Goal: Check status

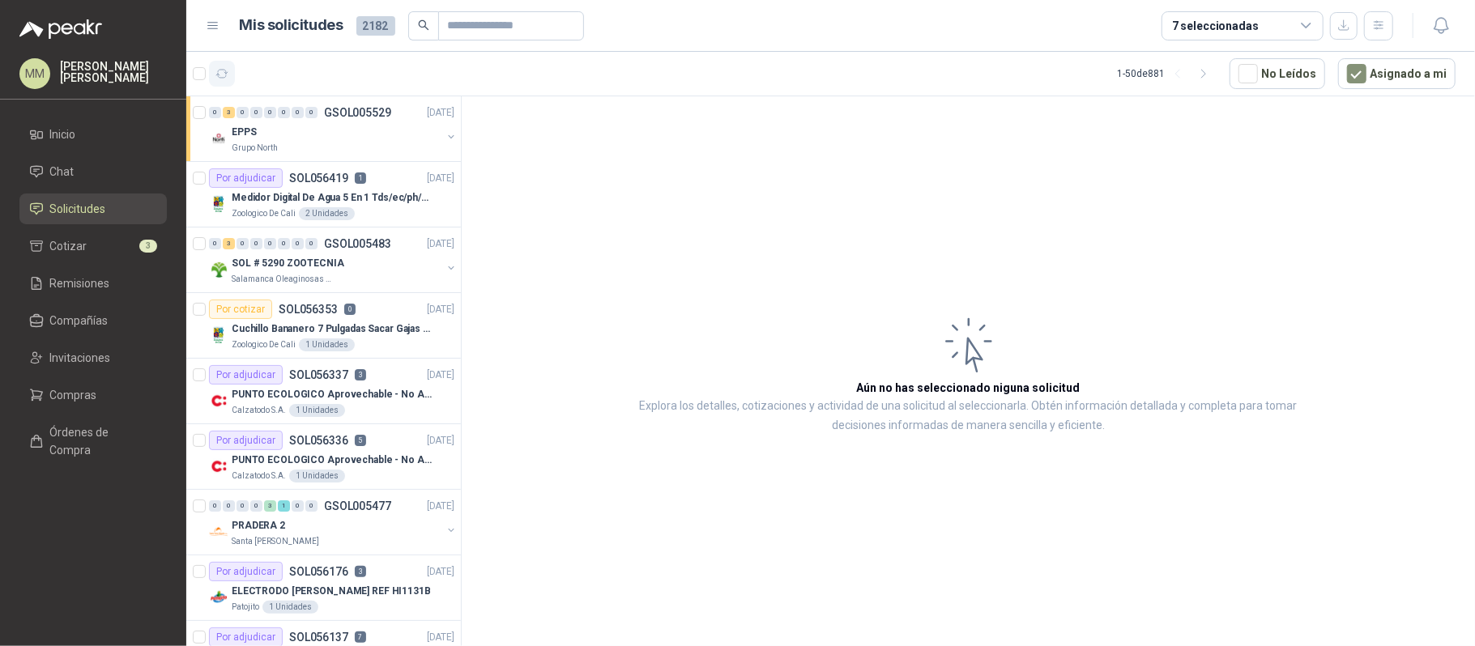
click at [224, 67] on icon "button" at bounding box center [222, 74] width 14 height 14
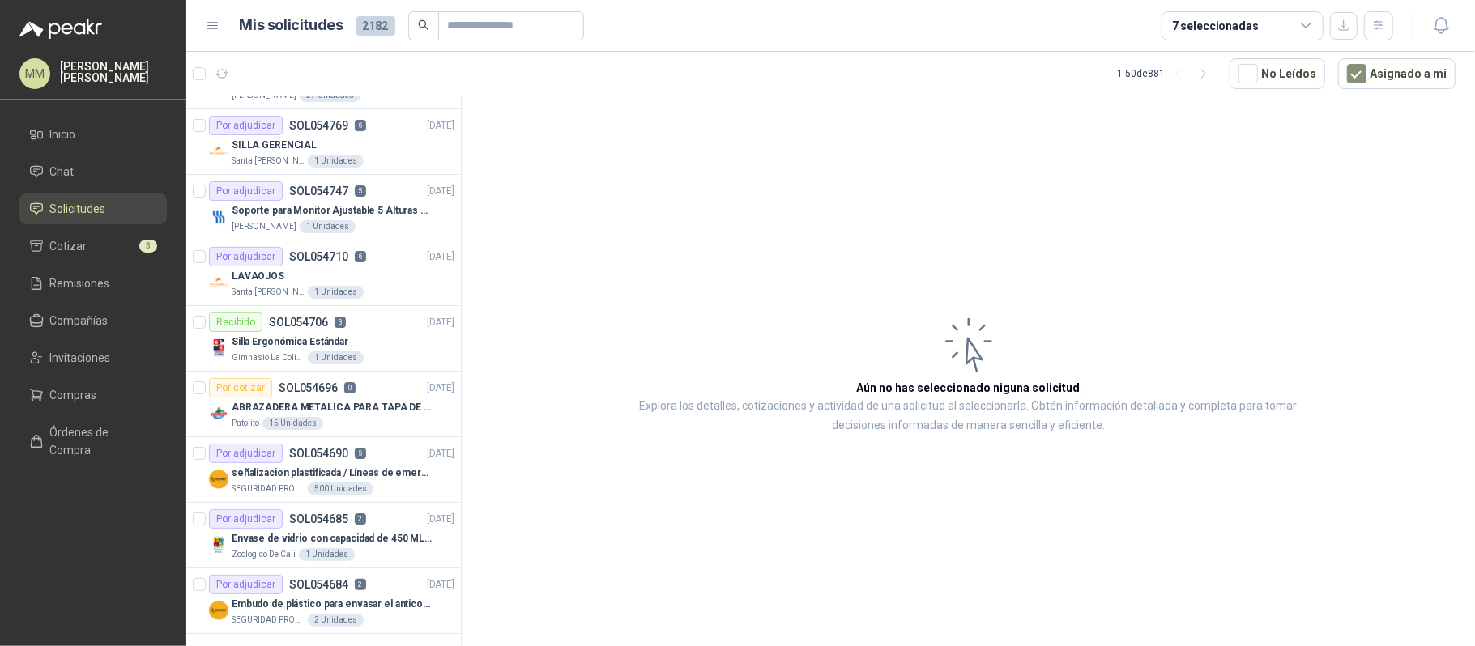
scroll to position [2773, 0]
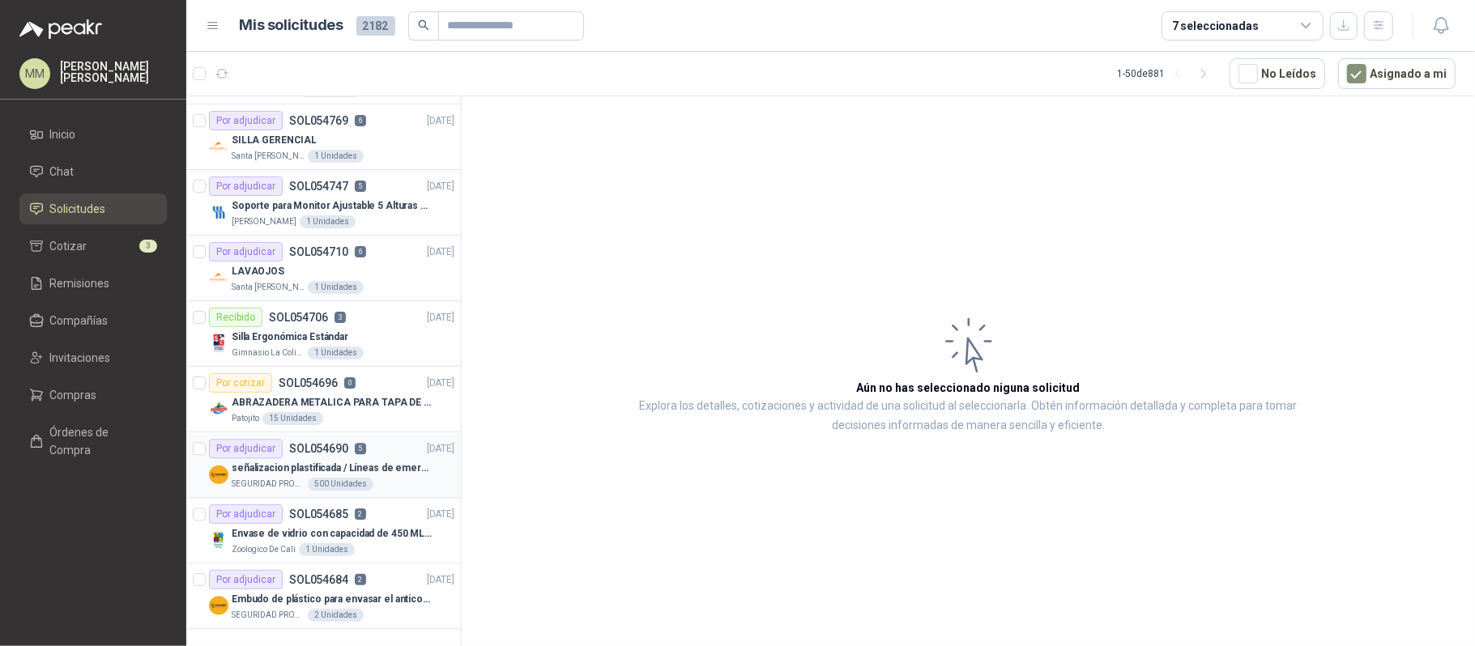
click at [370, 439] on div "Por adjudicar SOL054690 5 [DATE]" at bounding box center [331, 448] width 245 height 19
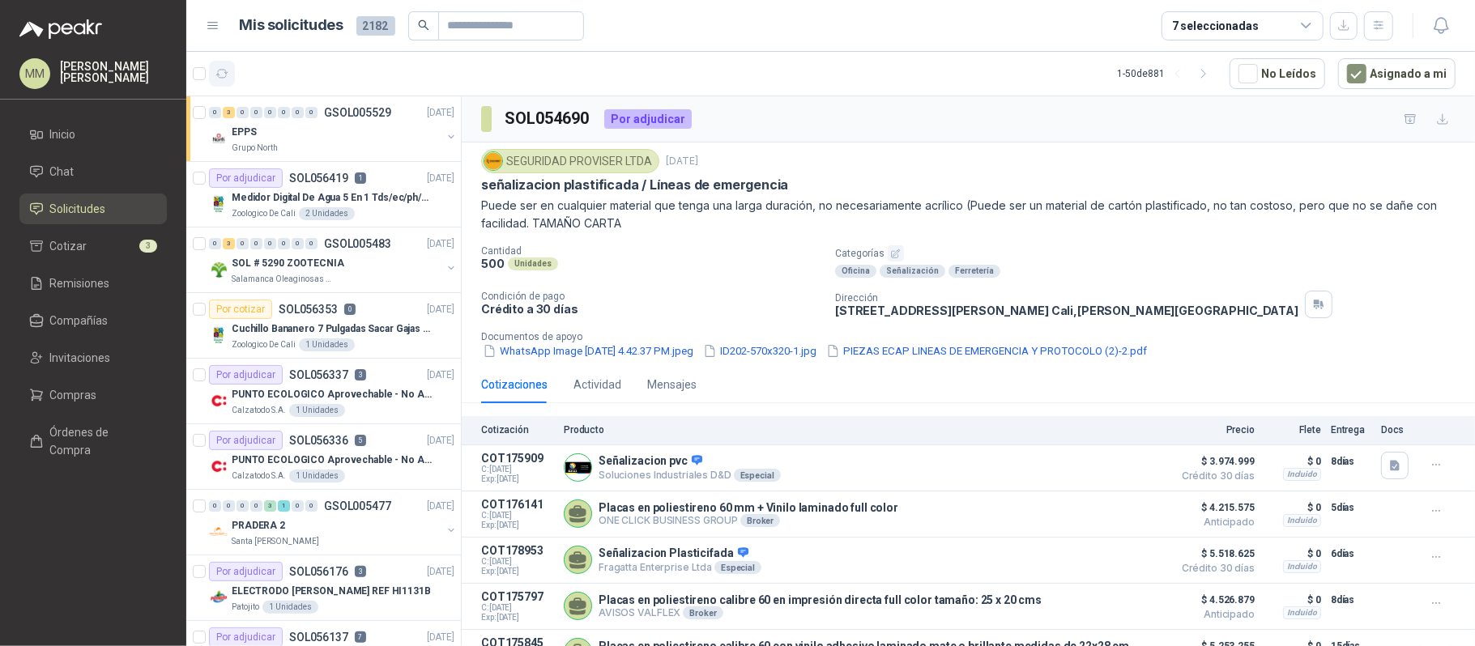
click at [224, 68] on icon "button" at bounding box center [222, 74] width 14 height 14
click at [1118, 218] on p "Puede ser en cualquier material que tenga una larga duración, no necesariamente…" at bounding box center [968, 215] width 974 height 36
